Goal: Information Seeking & Learning: Learn about a topic

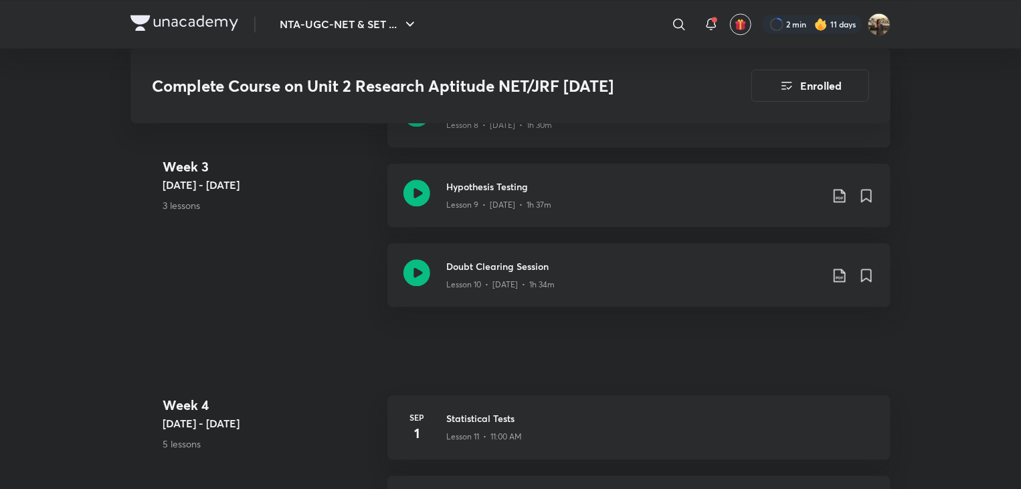
scroll to position [1633, 0]
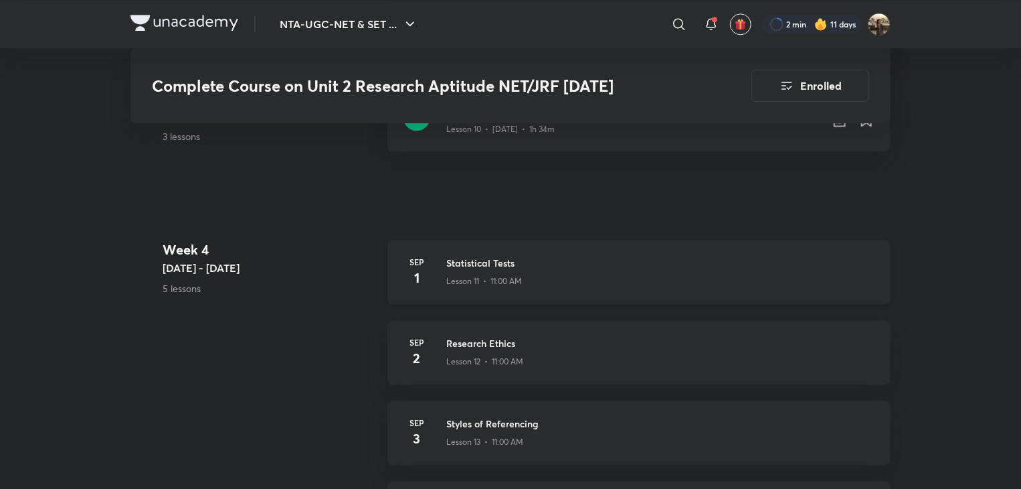
click at [480, 242] on div "[DATE] Statistical Tests Lesson 11 • 11:00 AM" at bounding box center [638, 272] width 503 height 64
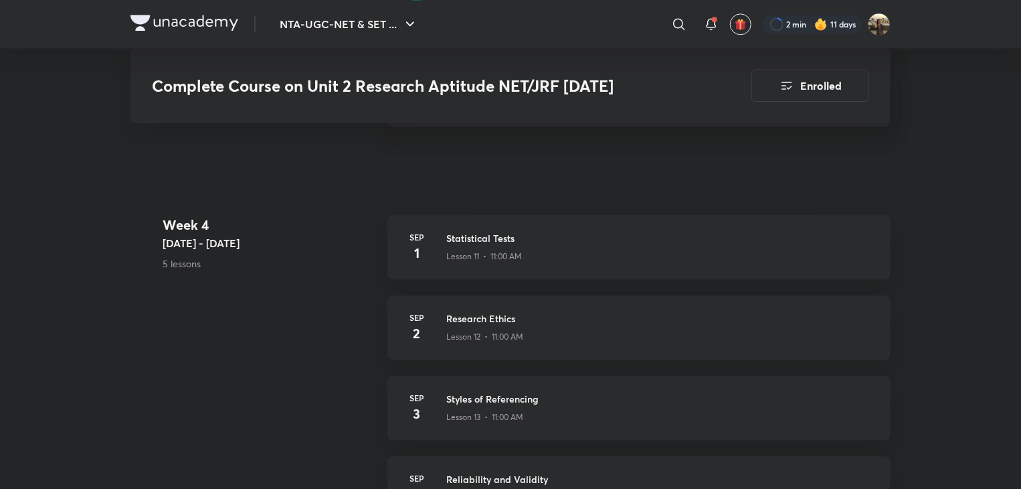
scroll to position [1660, 0]
